Goal: Book appointment/travel/reservation

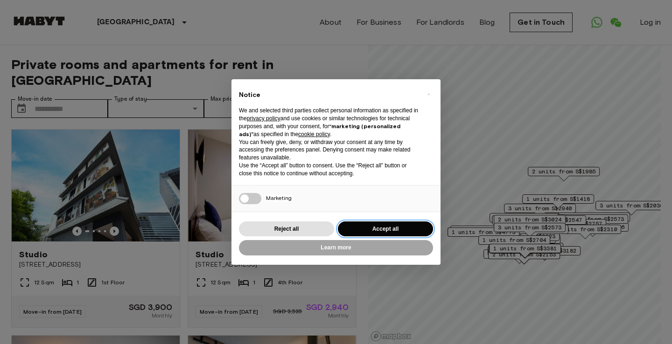
click at [400, 229] on button "Accept all" at bounding box center [385, 229] width 95 height 15
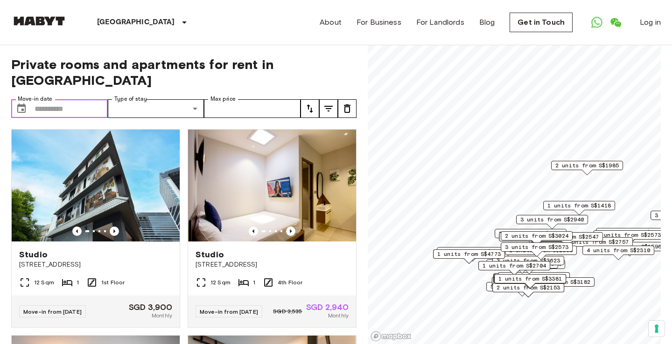
click at [85, 99] on input "Move-in date" at bounding box center [71, 108] width 73 height 19
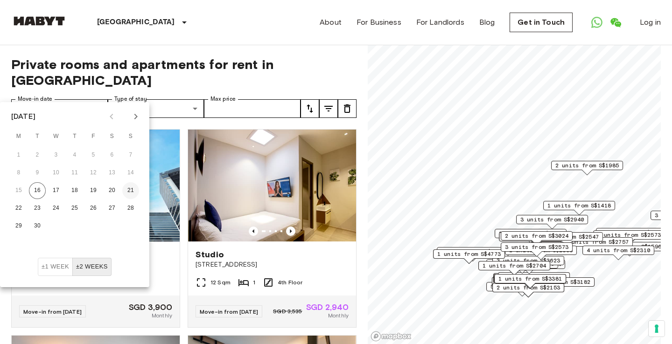
click at [134, 189] on button "21" at bounding box center [130, 190] width 17 height 17
type input "**********"
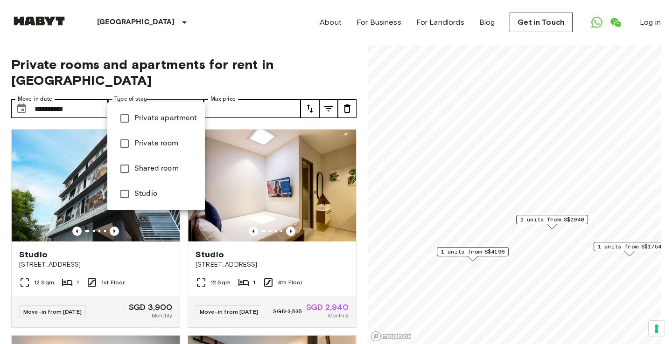
click at [224, 100] on div at bounding box center [336, 172] width 672 height 344
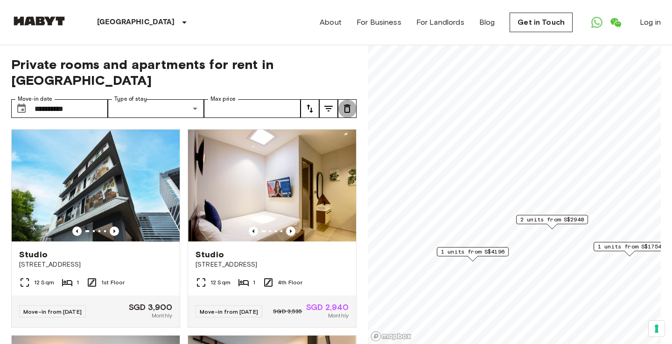
click at [348, 103] on icon "tune" at bounding box center [347, 108] width 11 height 11
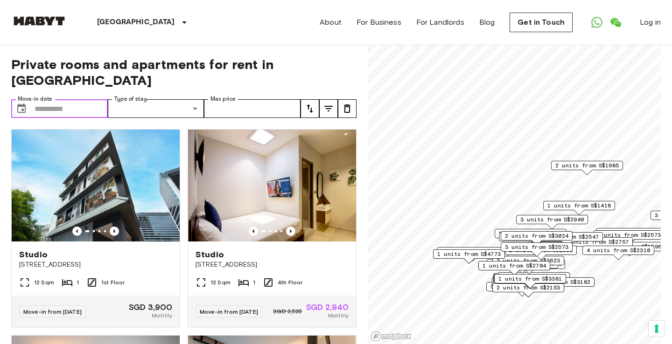
click at [59, 99] on input "Move-in date" at bounding box center [71, 108] width 73 height 19
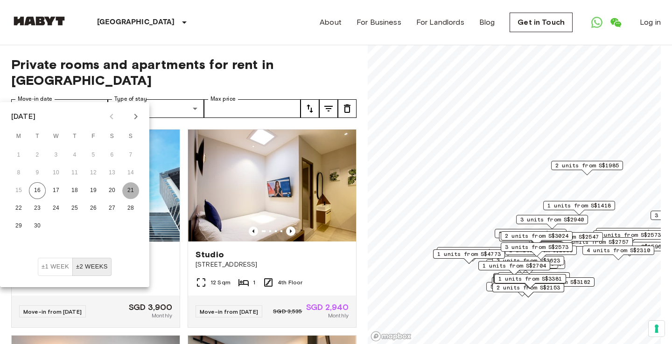
click at [133, 190] on button "21" at bounding box center [130, 190] width 17 height 17
type input "**********"
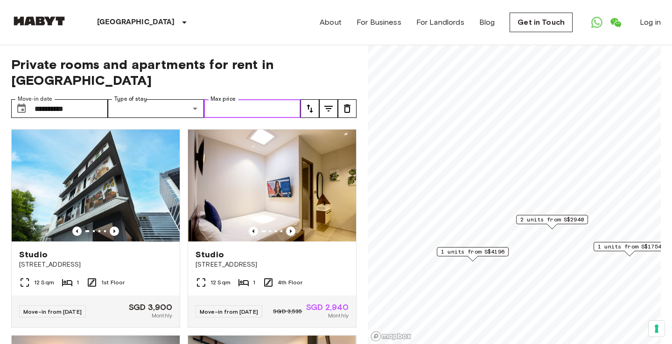
click at [236, 99] on input "Max price" at bounding box center [252, 108] width 97 height 19
type input "****"
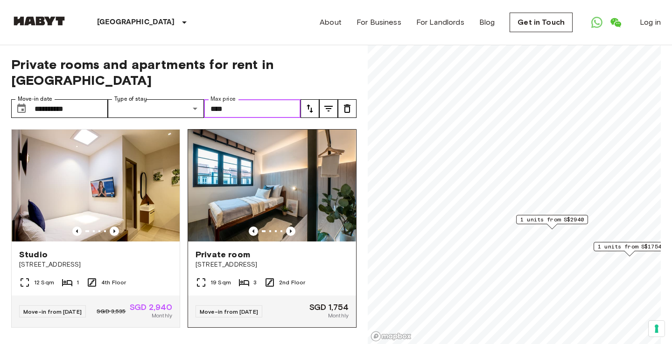
click at [280, 227] on div at bounding box center [272, 231] width 168 height 9
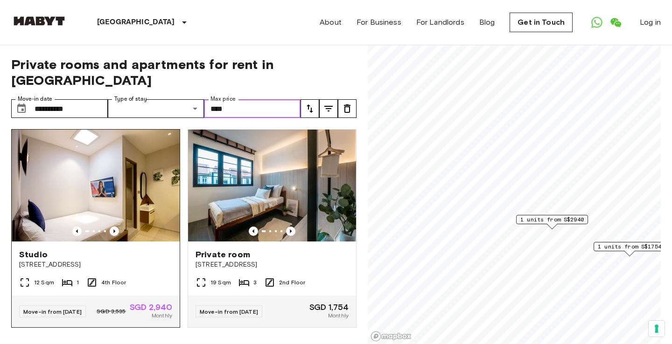
click at [132, 164] on img at bounding box center [96, 186] width 168 height 112
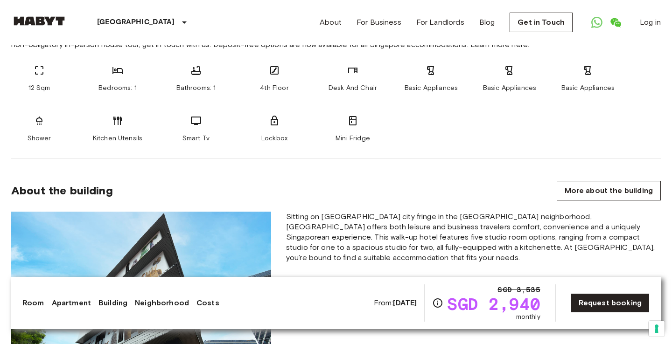
scroll to position [489, 0]
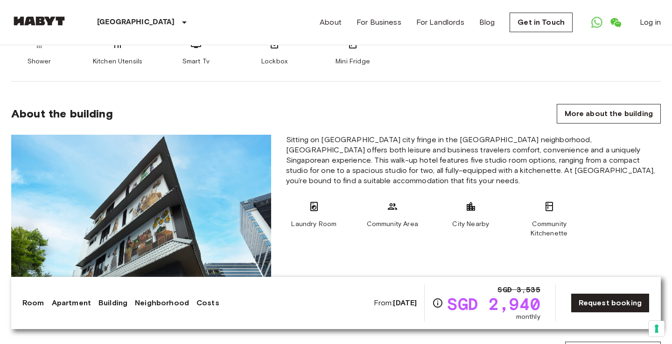
click at [530, 154] on span "Sitting on Singapores city fringe in the Novena-Balestier neighborhood, Habyt N…" at bounding box center [473, 160] width 375 height 51
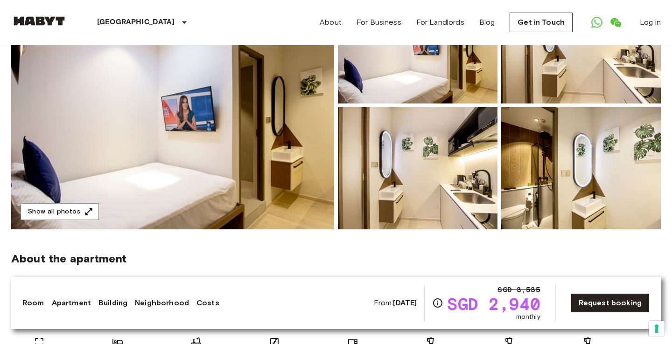
scroll to position [145, 0]
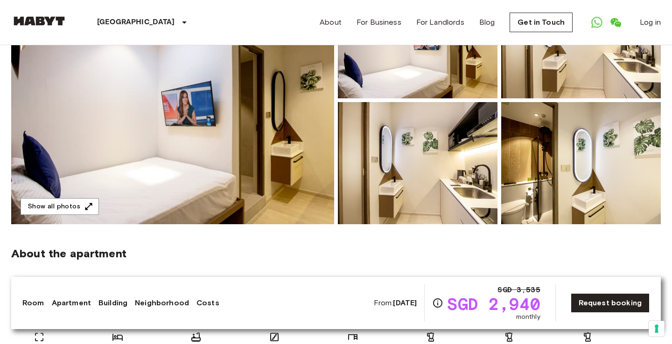
click at [268, 159] on img at bounding box center [172, 100] width 323 height 248
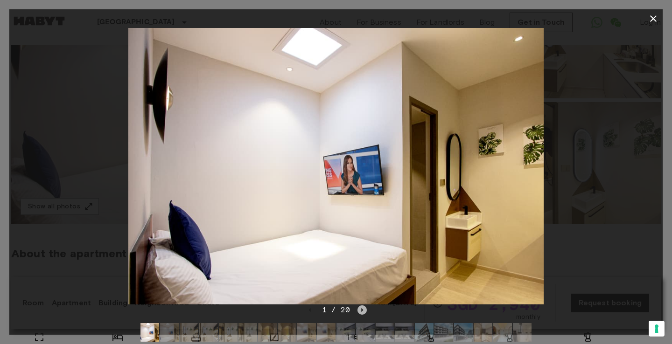
click at [361, 314] on icon "Next image" at bounding box center [361, 310] width 9 height 9
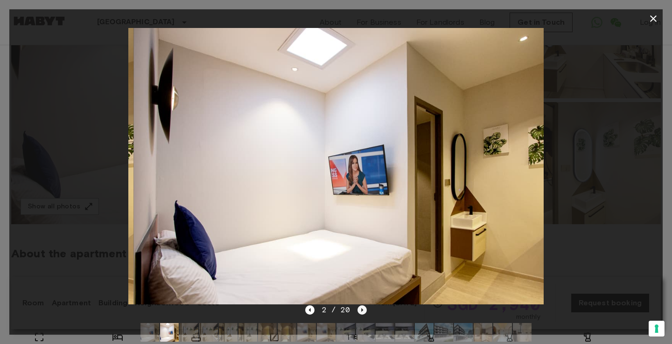
click at [361, 314] on icon "Next image" at bounding box center [361, 310] width 9 height 9
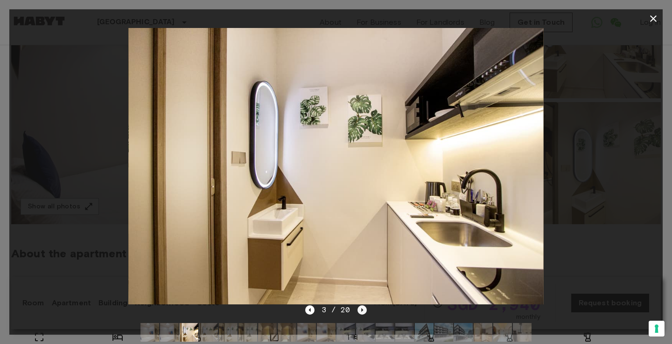
click at [361, 314] on icon "Next image" at bounding box center [361, 310] width 9 height 9
click at [362, 308] on icon "Next image" at bounding box center [361, 310] width 9 height 9
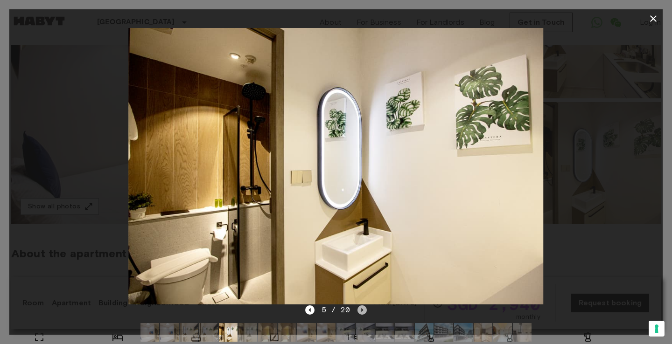
click at [362, 308] on icon "Next image" at bounding box center [361, 310] width 9 height 9
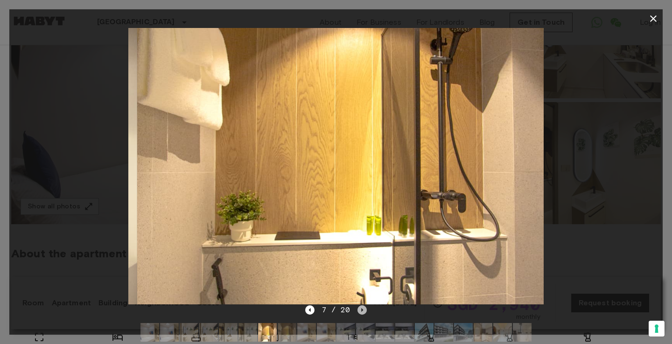
click at [362, 308] on icon "Next image" at bounding box center [361, 310] width 9 height 9
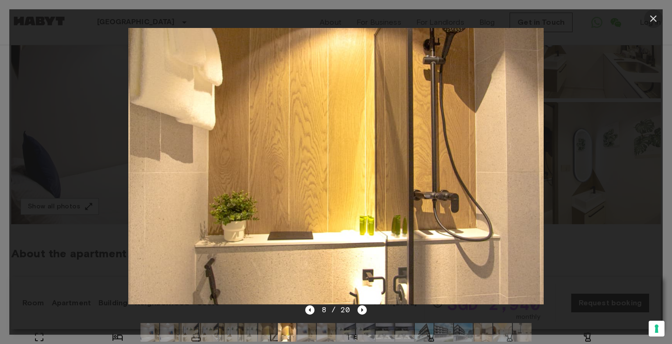
click at [652, 21] on icon "button" at bounding box center [653, 18] width 11 height 11
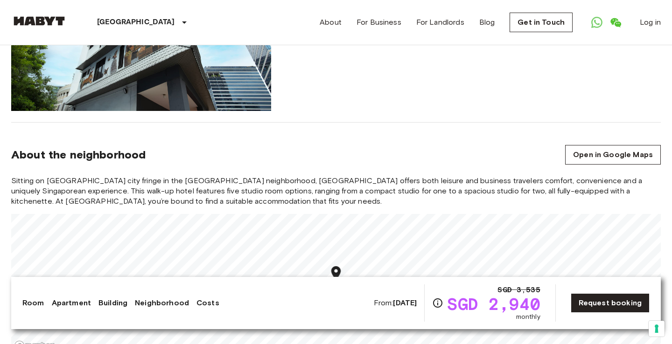
scroll to position [539, 0]
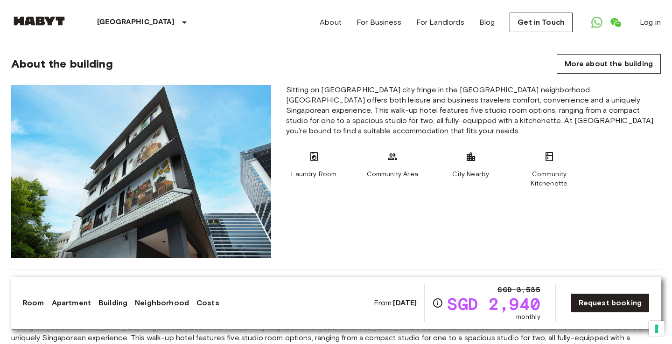
drag, startPoint x: 536, startPoint y: 92, endPoint x: 580, endPoint y: 92, distance: 43.4
click at [580, 92] on span "Sitting on Singapores city fringe in the Novena-Balestier neighborhood, Habyt N…" at bounding box center [473, 110] width 375 height 51
drag, startPoint x: 582, startPoint y: 92, endPoint x: 536, endPoint y: 92, distance: 46.2
click at [536, 92] on span "Sitting on Singapores city fringe in the Novena-Balestier neighborhood, Habyt N…" at bounding box center [473, 110] width 375 height 51
copy span "Habyt Novena"
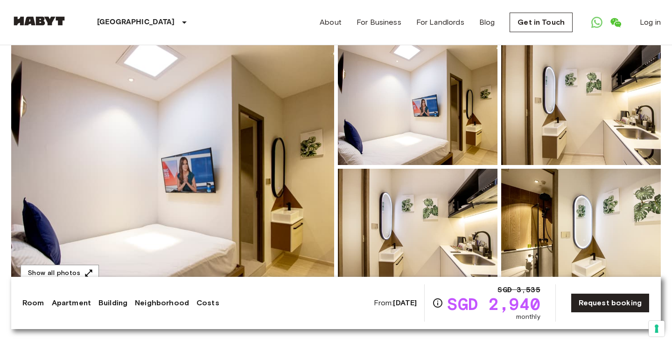
scroll to position [70, 0]
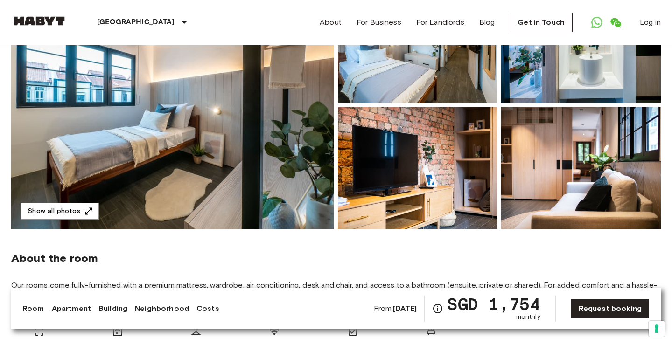
scroll to position [142, 0]
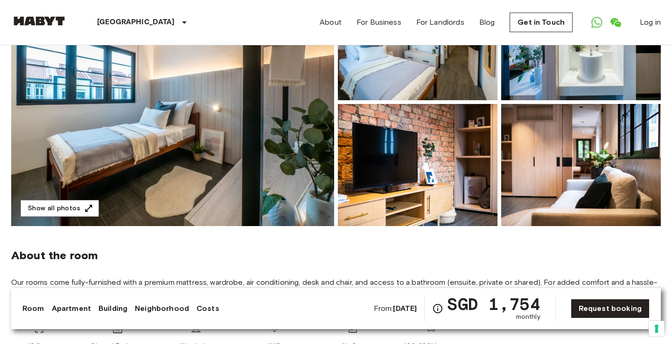
click at [254, 147] on img at bounding box center [172, 102] width 323 height 248
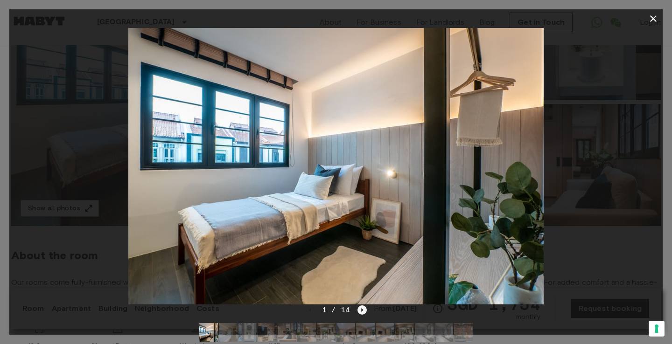
click at [362, 312] on icon "Next image" at bounding box center [361, 310] width 9 height 9
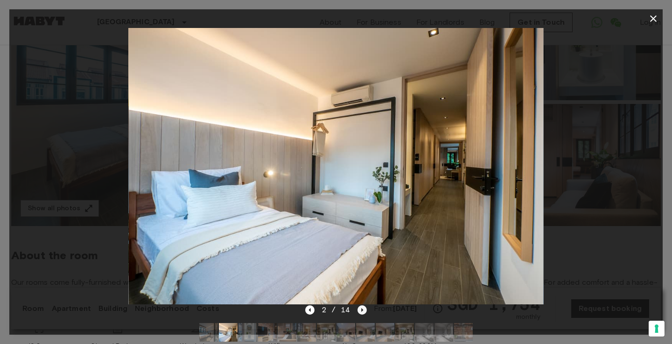
click at [362, 312] on icon "Next image" at bounding box center [361, 310] width 9 height 9
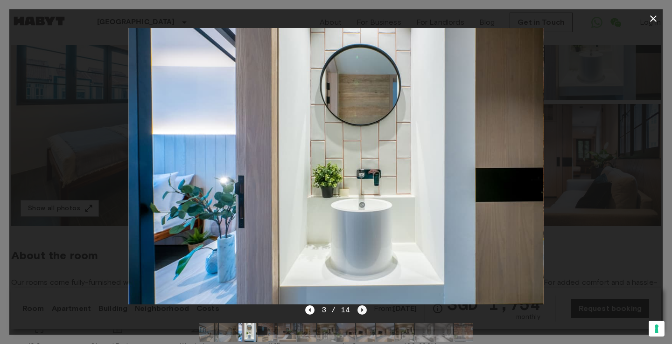
click at [362, 312] on icon "Next image" at bounding box center [361, 310] width 9 height 9
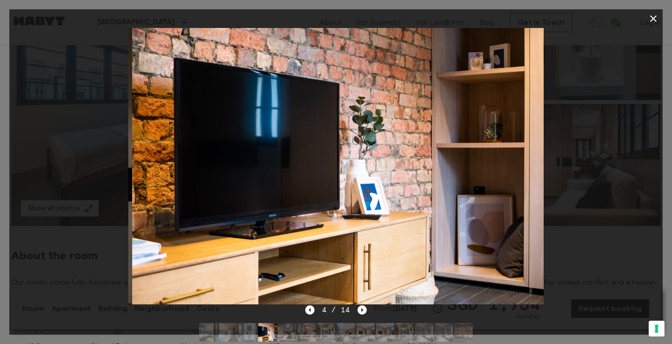
click at [362, 312] on icon "Next image" at bounding box center [361, 310] width 9 height 9
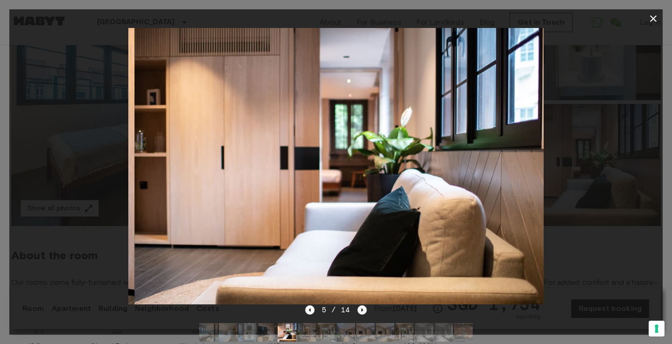
click at [362, 312] on icon "Next image" at bounding box center [361, 310] width 9 height 9
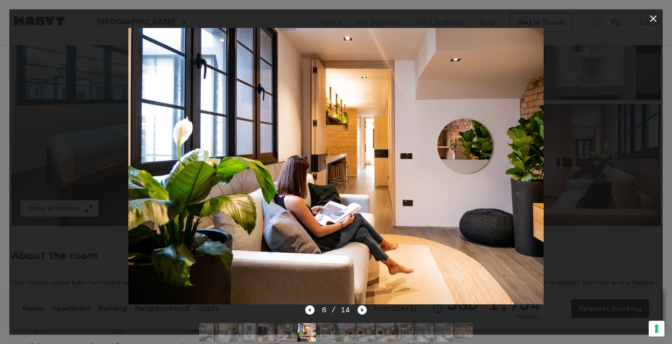
click at [364, 306] on icon "Next image" at bounding box center [361, 310] width 9 height 9
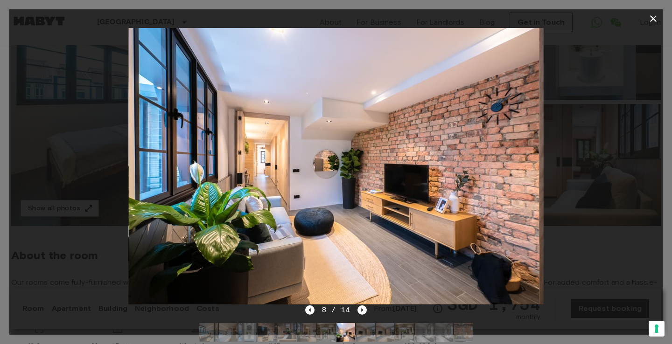
click at [587, 253] on div at bounding box center [335, 166] width 653 height 277
click at [654, 18] on icon "button" at bounding box center [653, 18] width 7 height 7
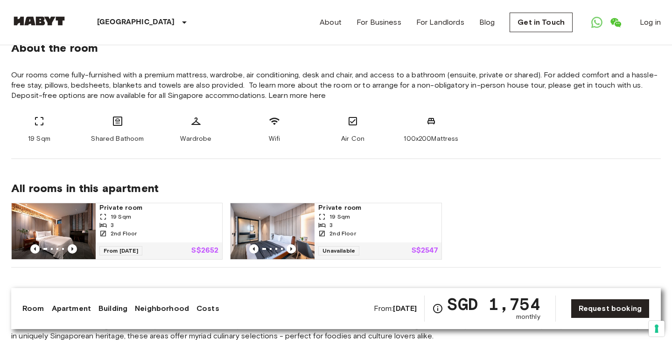
scroll to position [450, 0]
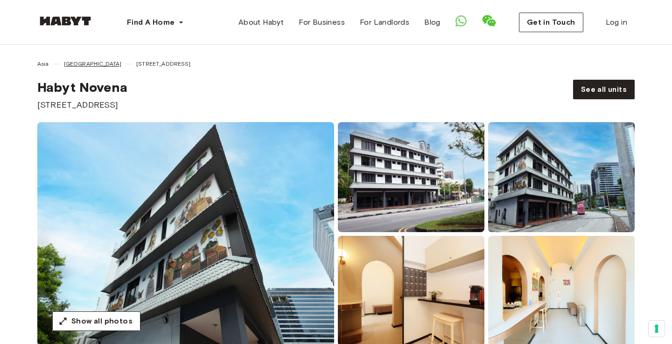
click at [75, 62] on span "[GEOGRAPHIC_DATA]" at bounding box center [93, 64] width 58 height 8
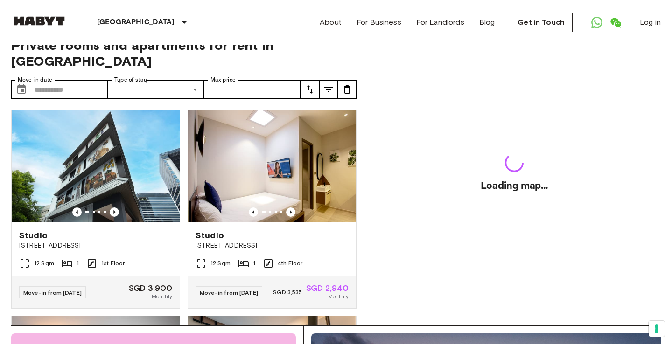
scroll to position [20, 0]
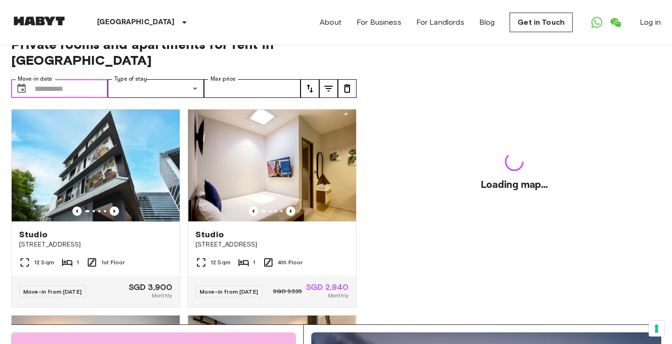
click at [85, 79] on input "Move-in date" at bounding box center [71, 88] width 73 height 19
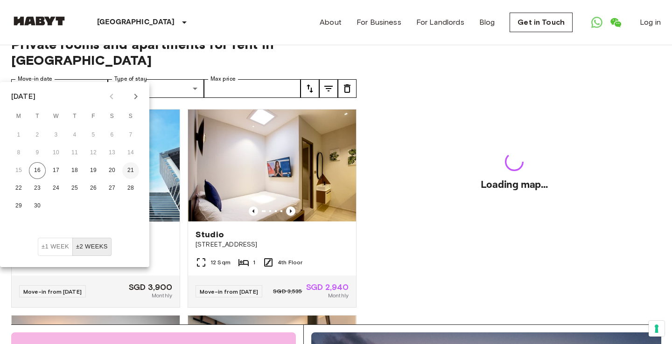
click at [129, 170] on button "21" at bounding box center [130, 170] width 17 height 17
type input "**********"
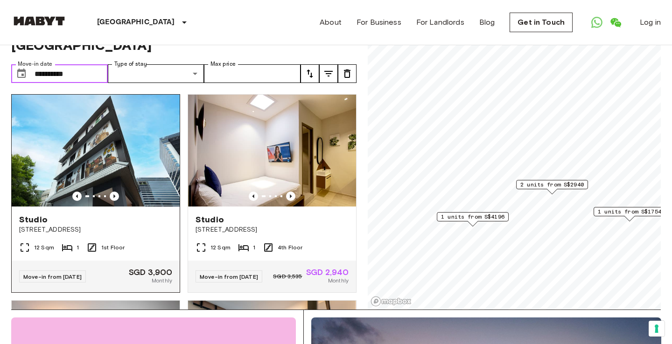
click at [146, 123] on img at bounding box center [96, 151] width 168 height 112
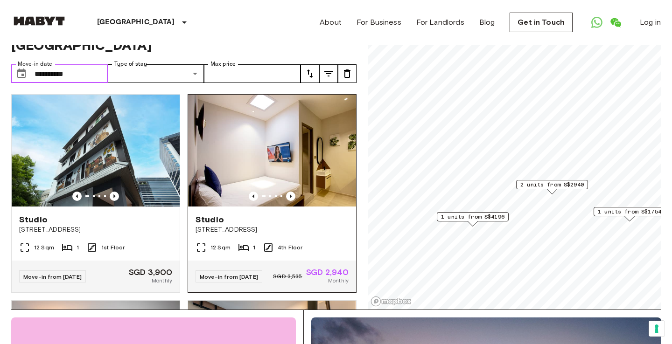
click at [214, 120] on img at bounding box center [272, 151] width 168 height 112
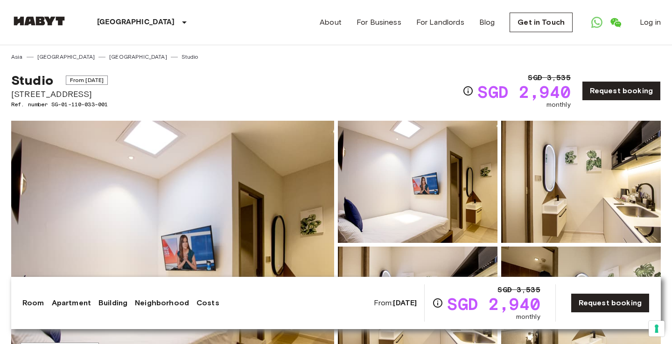
scroll to position [4, 0]
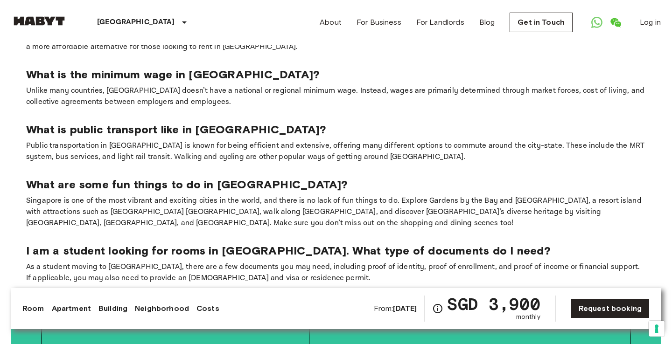
scroll to position [1308, 0]
